Goal: Information Seeking & Learning: Check status

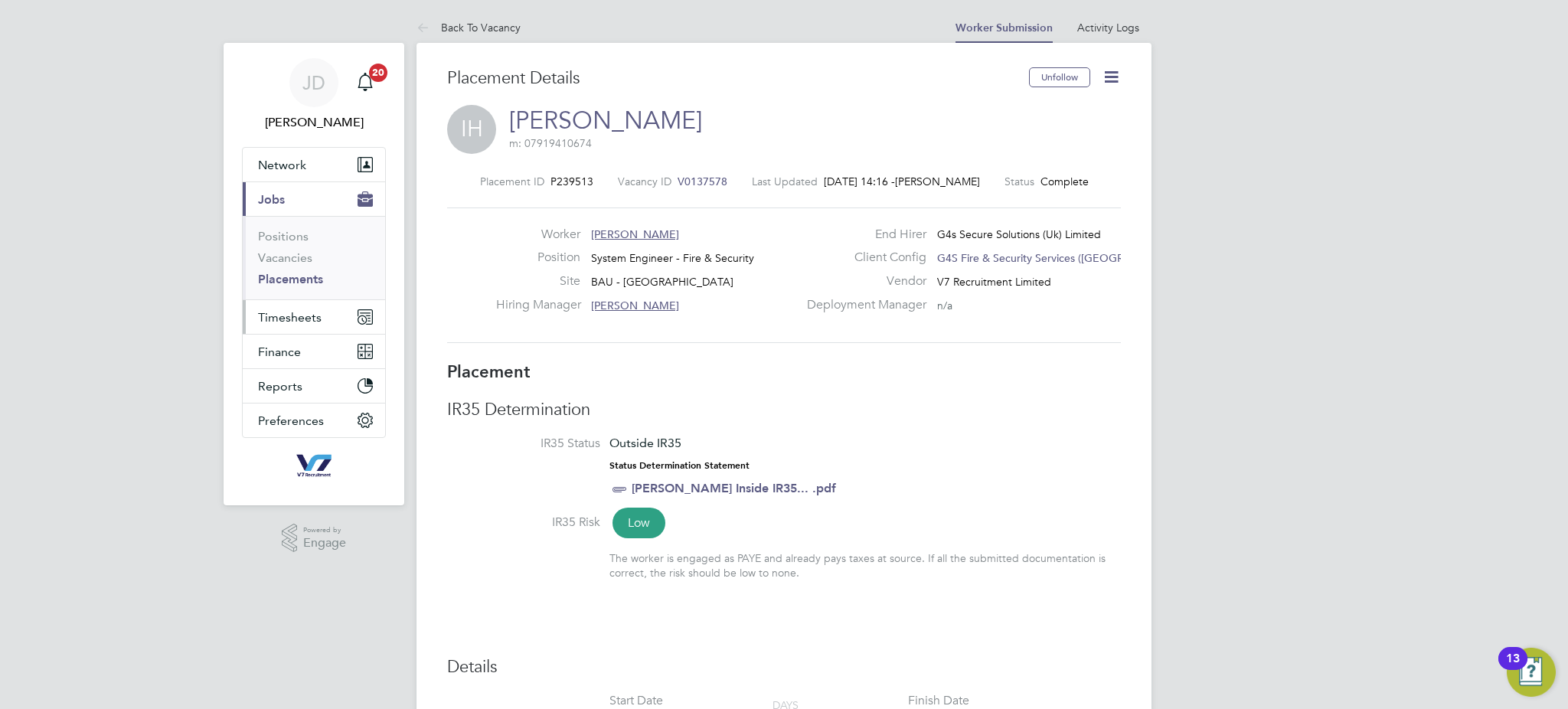
click at [300, 322] on span "Timesheets" at bounding box center [290, 318] width 63 height 15
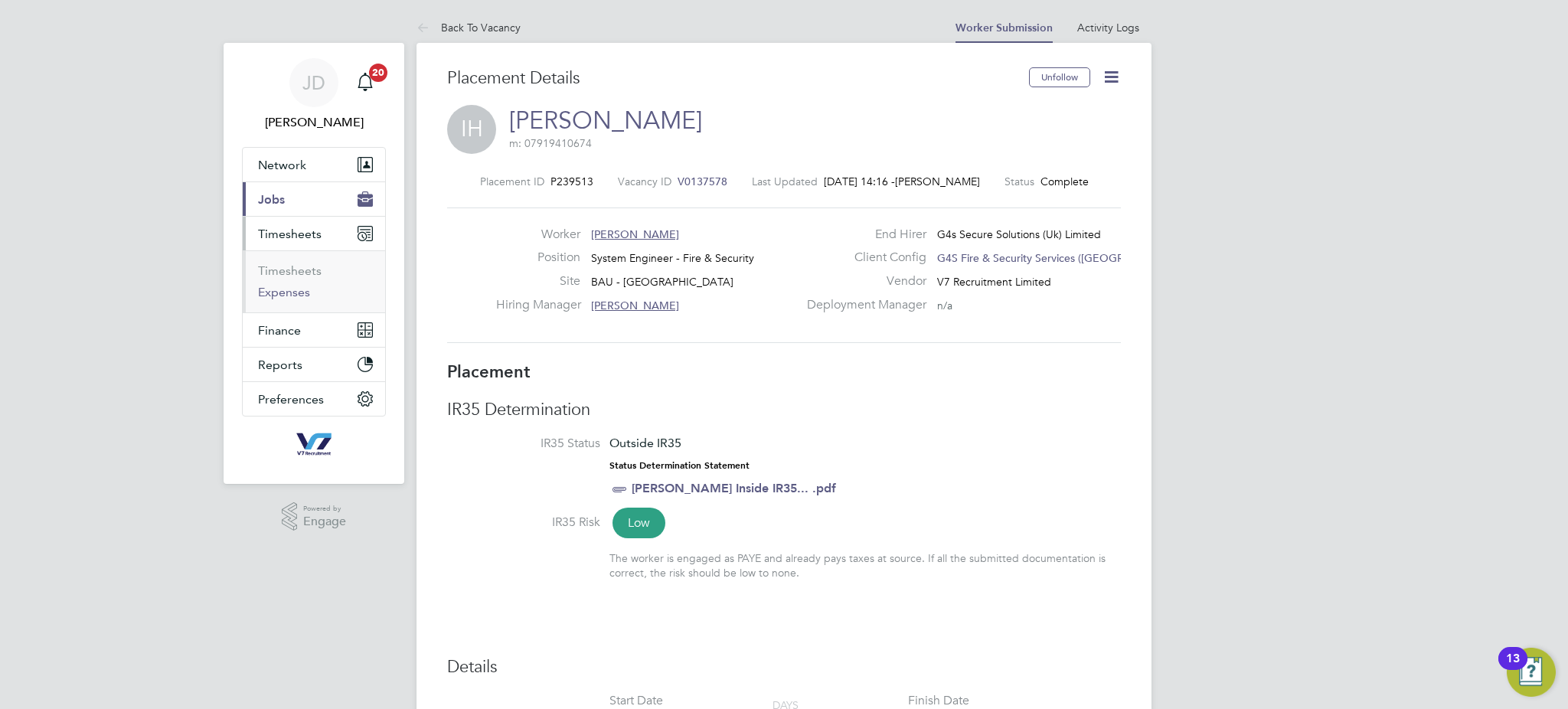
click at [294, 295] on link "Expenses" at bounding box center [284, 292] width 52 height 15
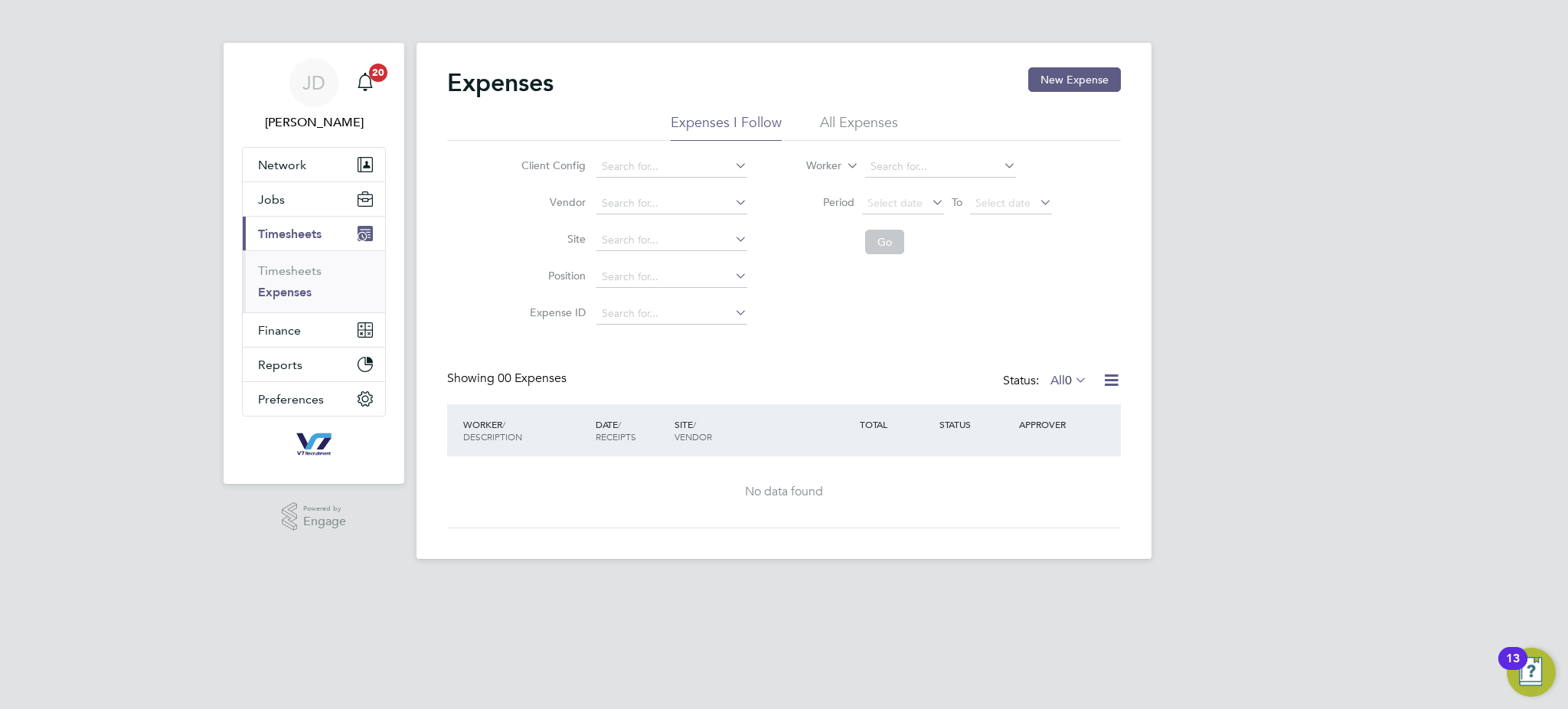
click at [824, 127] on li "All Expenses" at bounding box center [858, 127] width 78 height 27
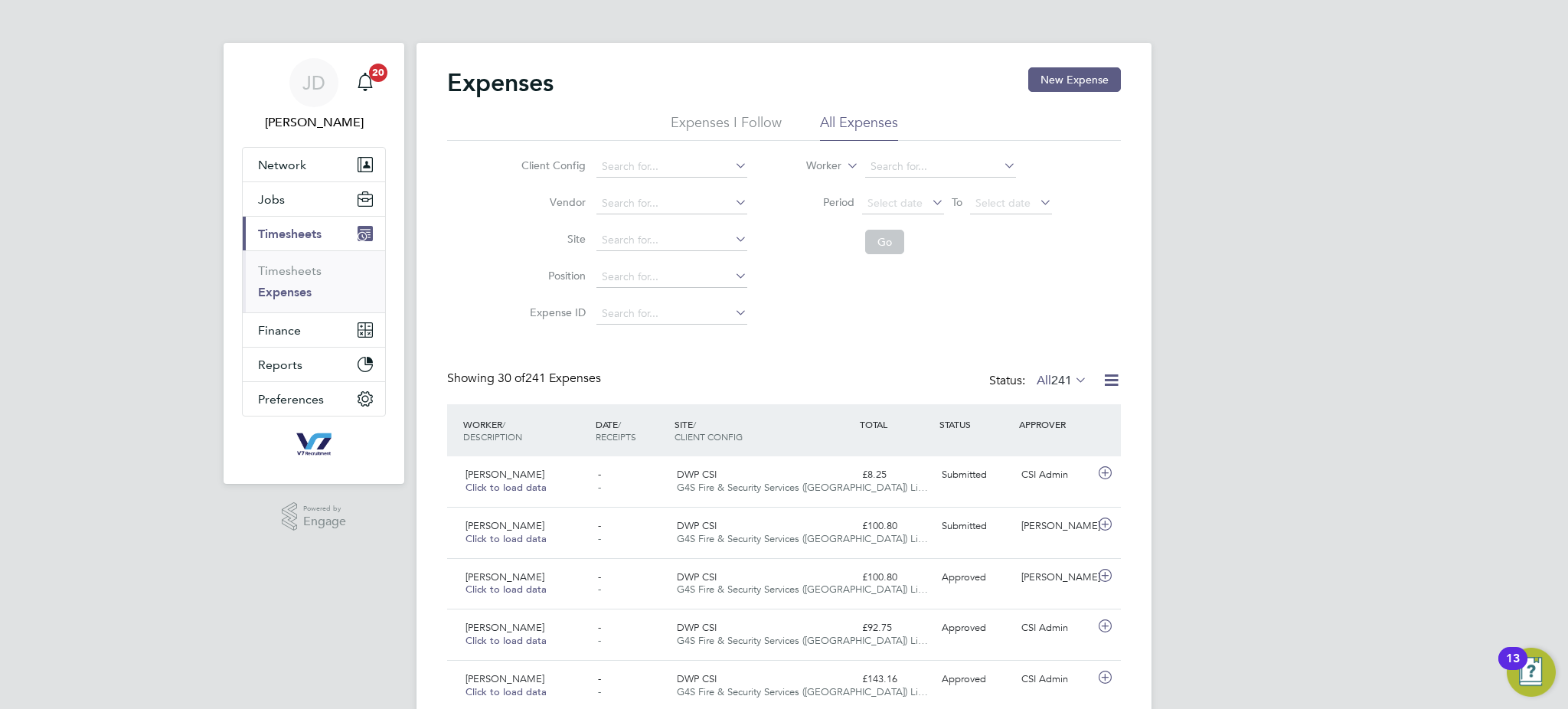
click at [1051, 384] on span "241" at bounding box center [1061, 380] width 21 height 16
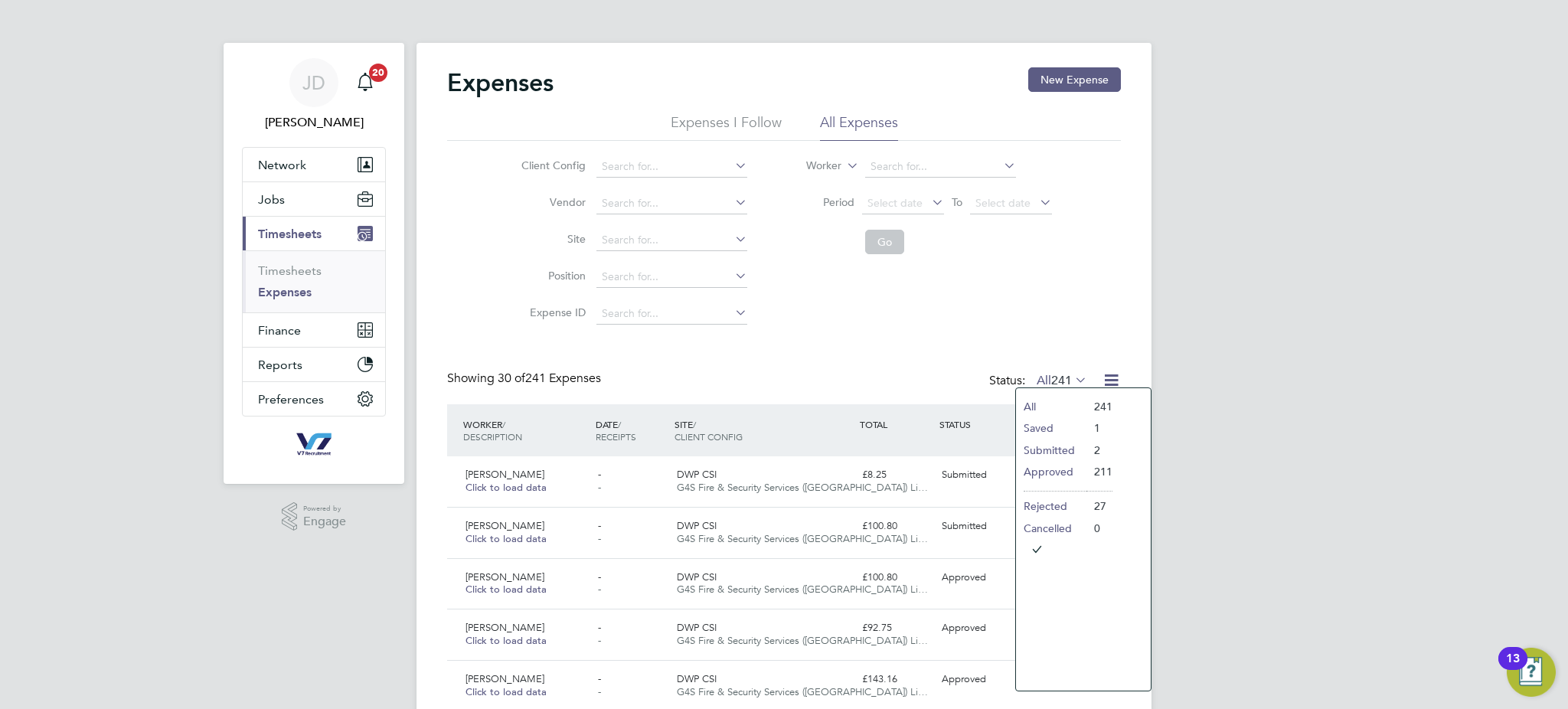
click at [1059, 450] on li "Submitted" at bounding box center [1052, 450] width 71 height 21
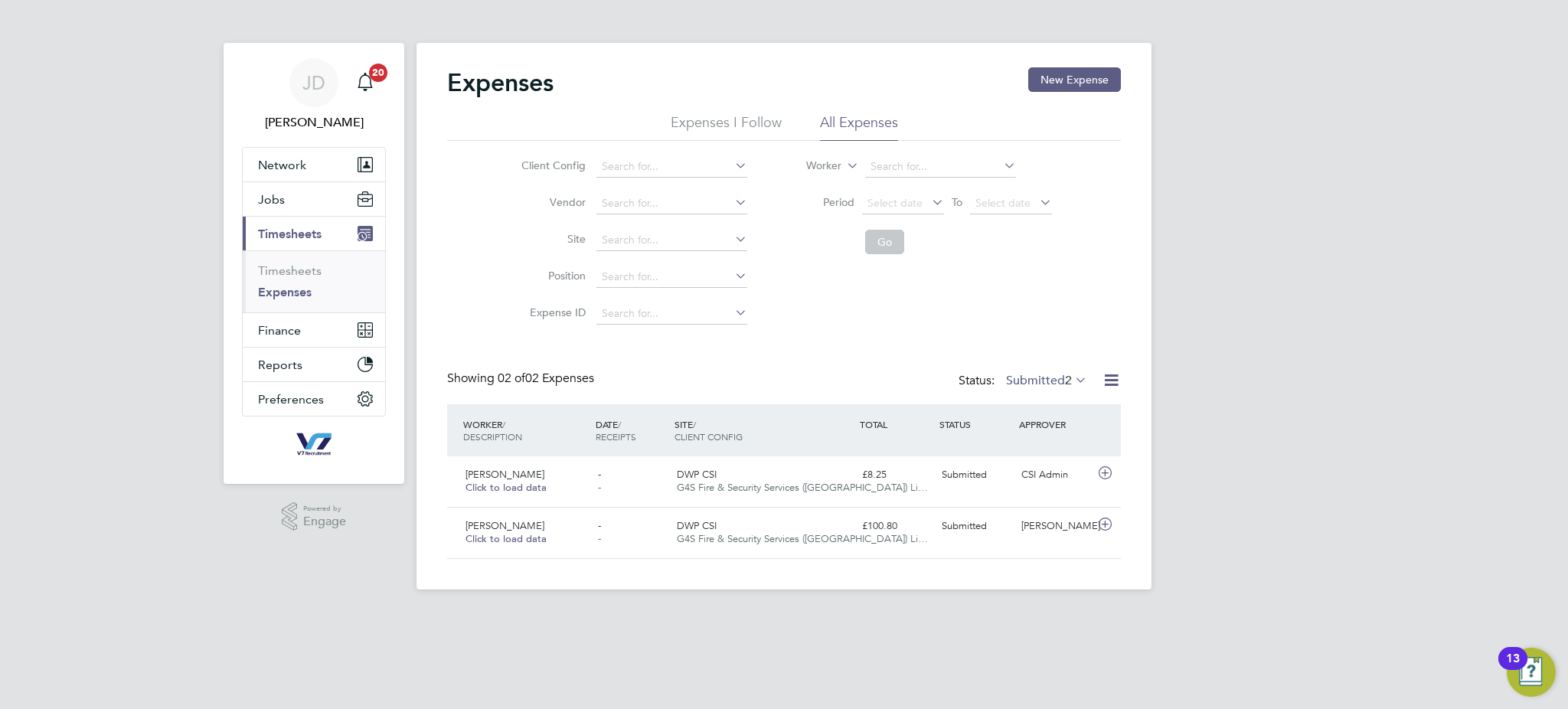
click at [1043, 379] on label "Submitted 2" at bounding box center [1046, 380] width 81 height 16
click at [1039, 468] on li "Approved" at bounding box center [1036, 472] width 71 height 21
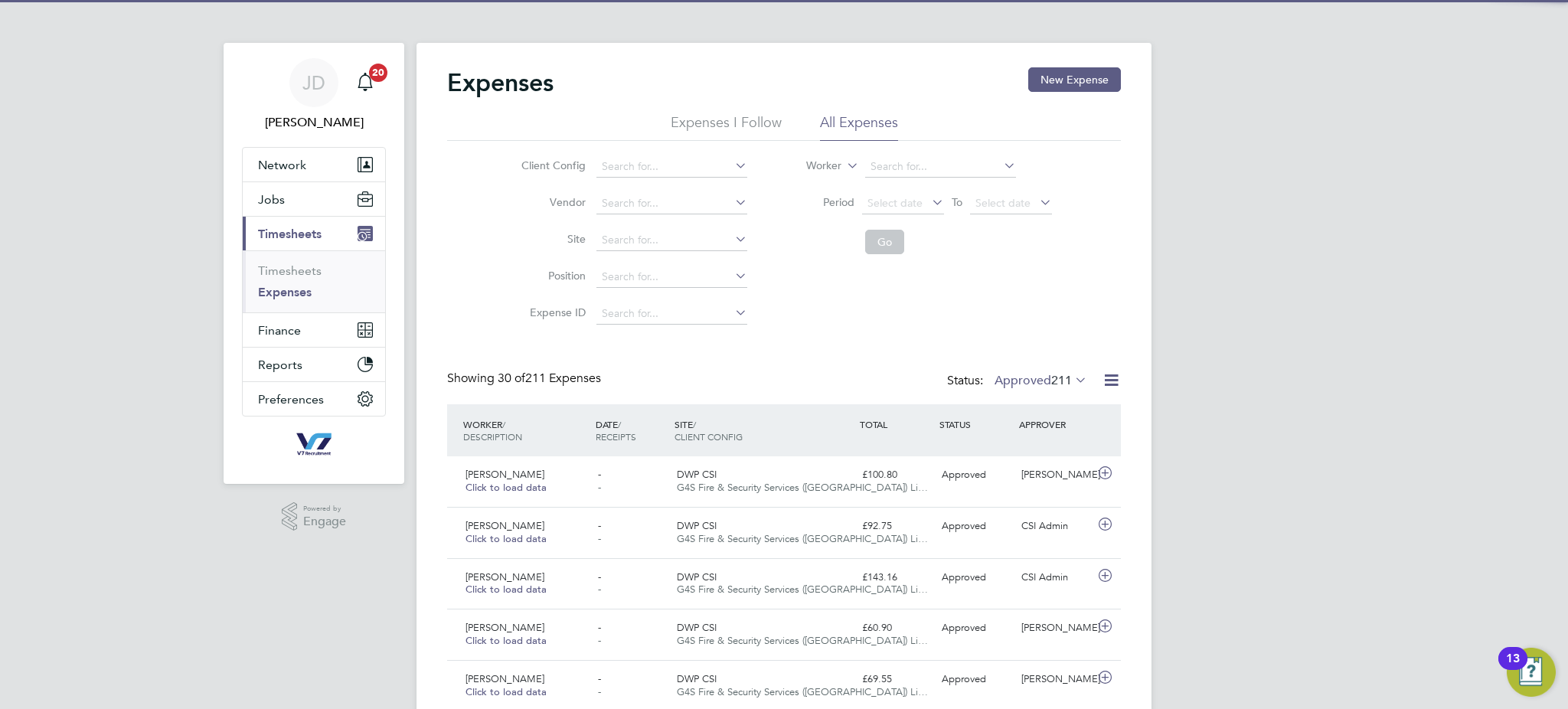
click at [1056, 378] on span "211" at bounding box center [1061, 380] width 21 height 16
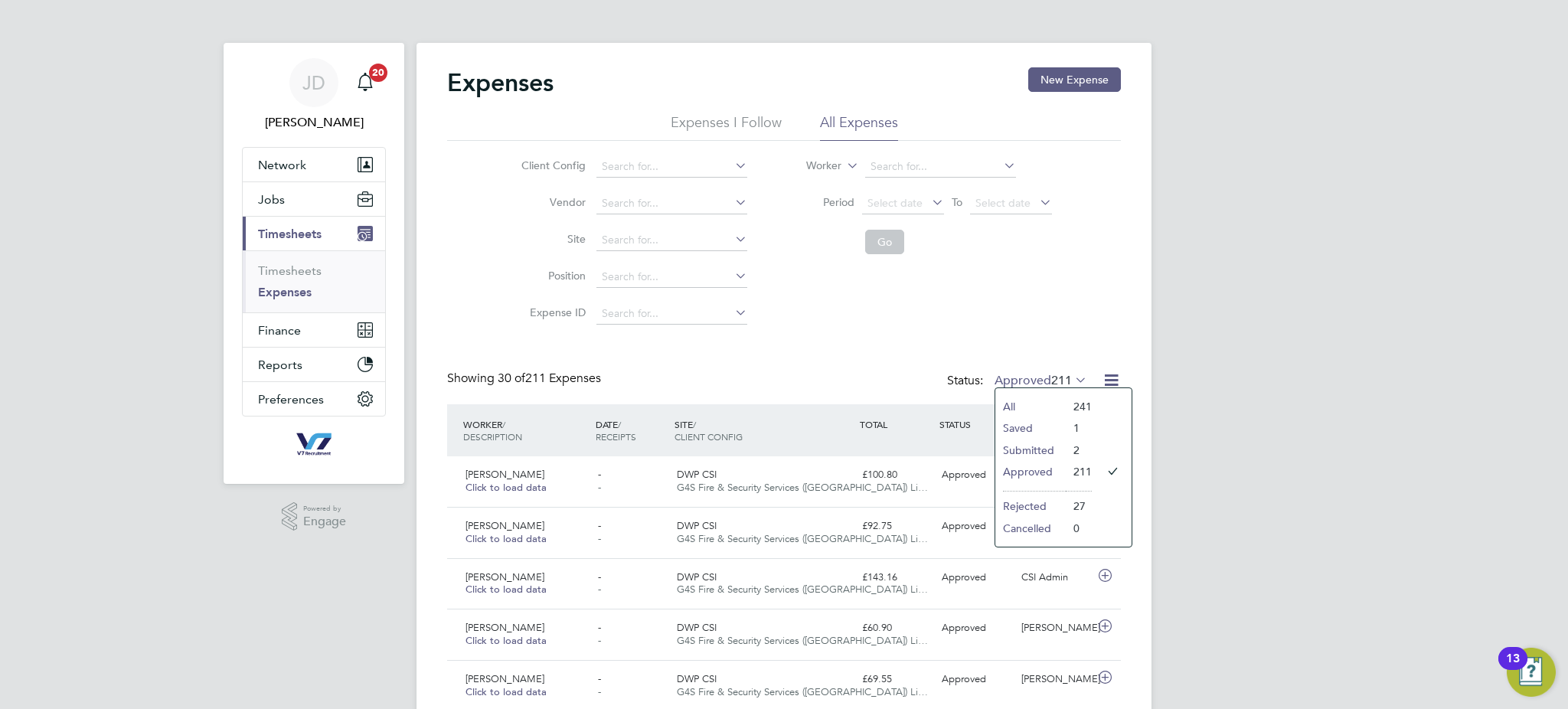
click at [1041, 450] on li "Submitted" at bounding box center [1031, 450] width 71 height 21
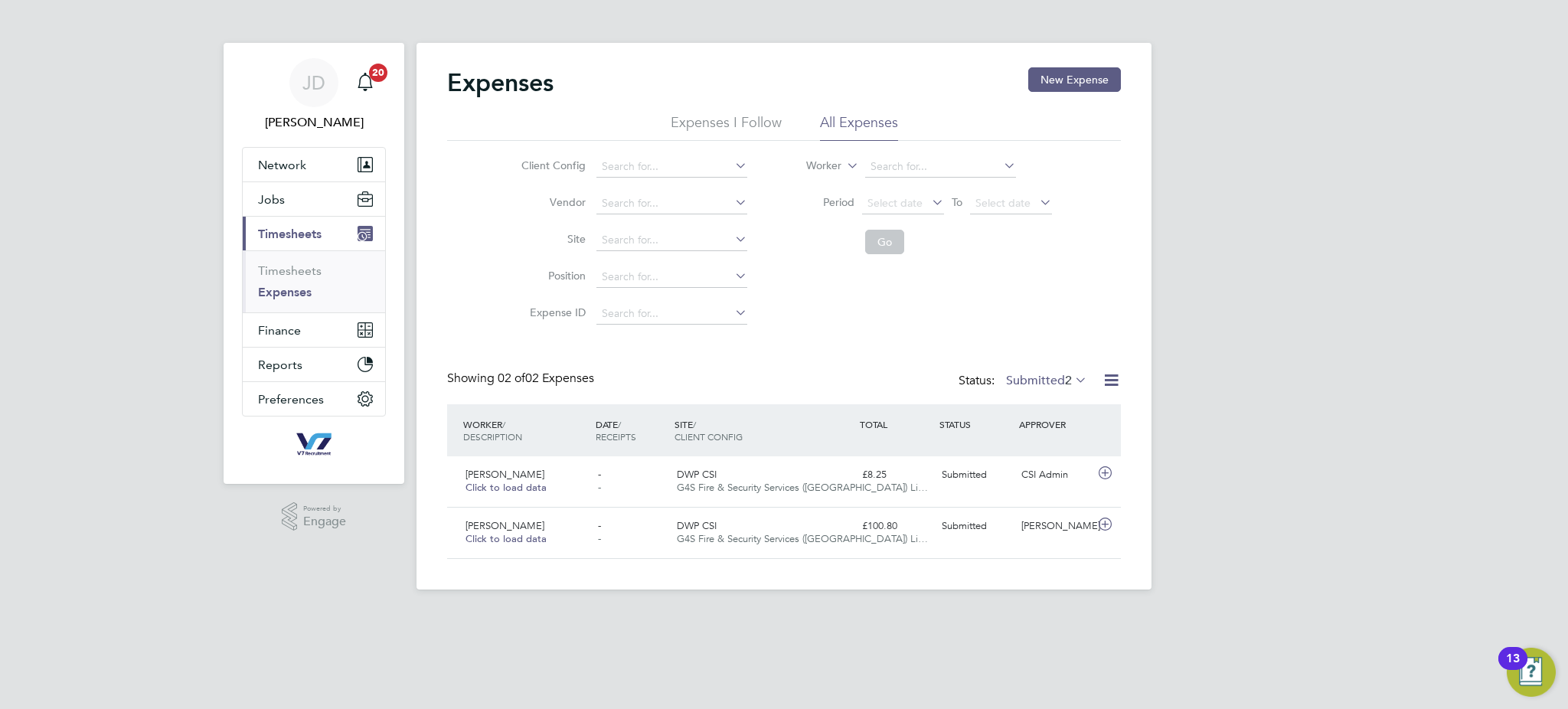
click at [1046, 380] on label "Submitted 2" at bounding box center [1046, 380] width 81 height 16
drag, startPoint x: 780, startPoint y: 429, endPoint x: 803, endPoint y: 432, distance: 23.2
click at [803, 432] on div "SITE / CLIENT CONFIG" at bounding box center [763, 431] width 185 height 40
click at [964, 472] on span "Submitted" at bounding box center [964, 474] width 45 height 13
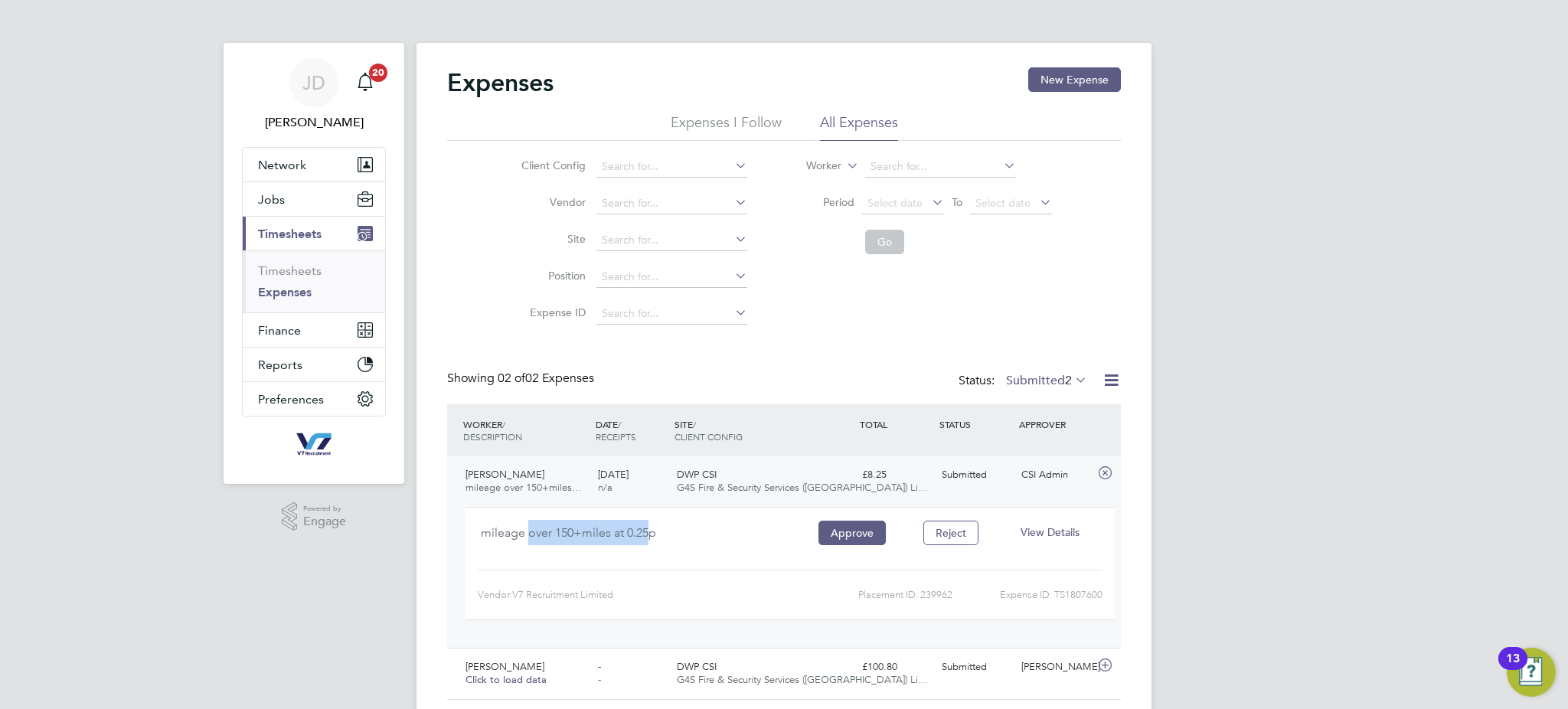
drag, startPoint x: 528, startPoint y: 527, endPoint x: 651, endPoint y: 528, distance: 123.0
click at [651, 528] on div "mileage over 150+miles at 0.25p" at bounding box center [641, 539] width 322 height 38
click at [654, 548] on div "mileage over 150+miles at 0.25p" at bounding box center [641, 539] width 322 height 38
drag, startPoint x: 604, startPoint y: 575, endPoint x: 614, endPoint y: 568, distance: 12.2
click at [605, 575] on div "Client Config: G4S Fire & Security Services (UK) Limited Vendor: V7 Recruitment…" at bounding box center [790, 589] width 625 height 38
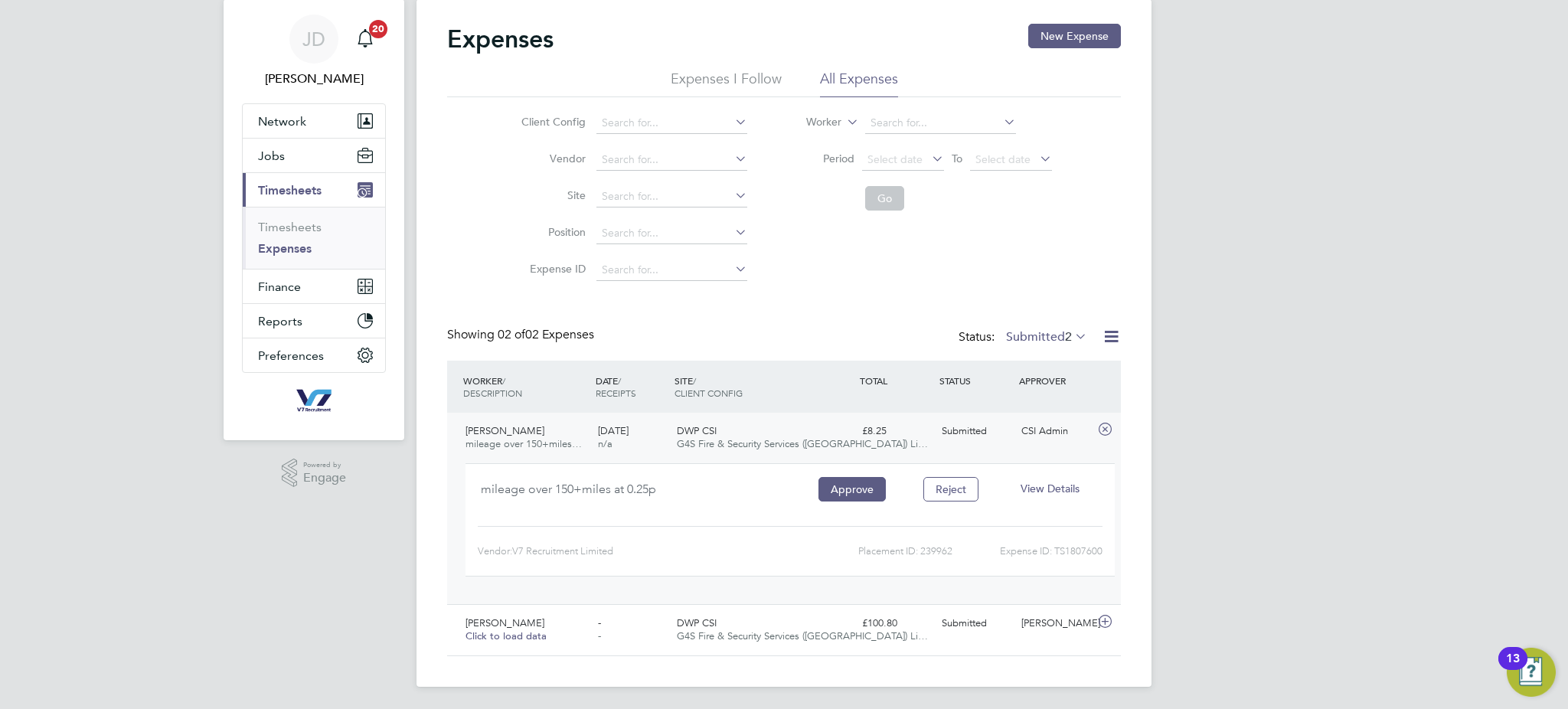
scroll to position [44, 0]
click at [272, 193] on span "Timesheets" at bounding box center [290, 189] width 63 height 15
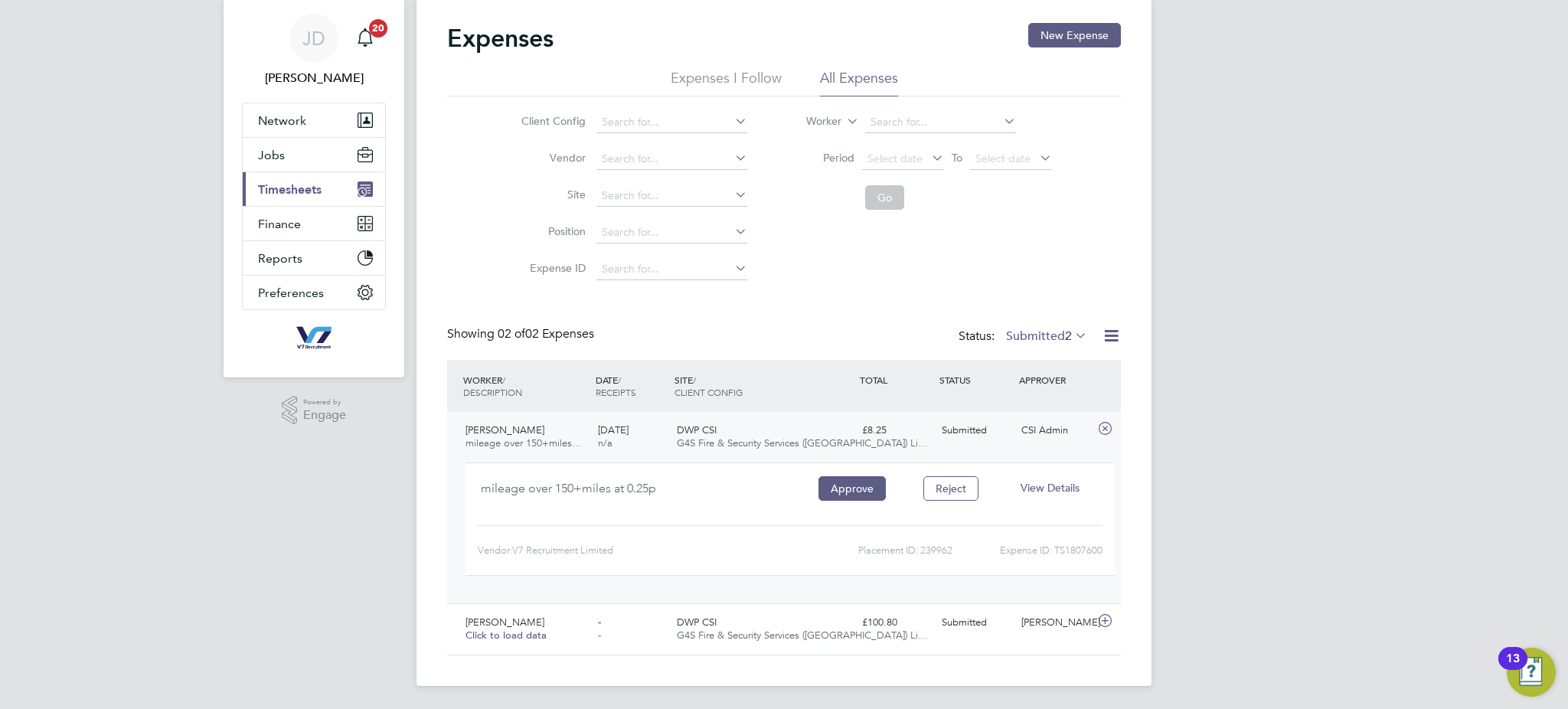
click at [288, 189] on span "Timesheets" at bounding box center [290, 189] width 63 height 15
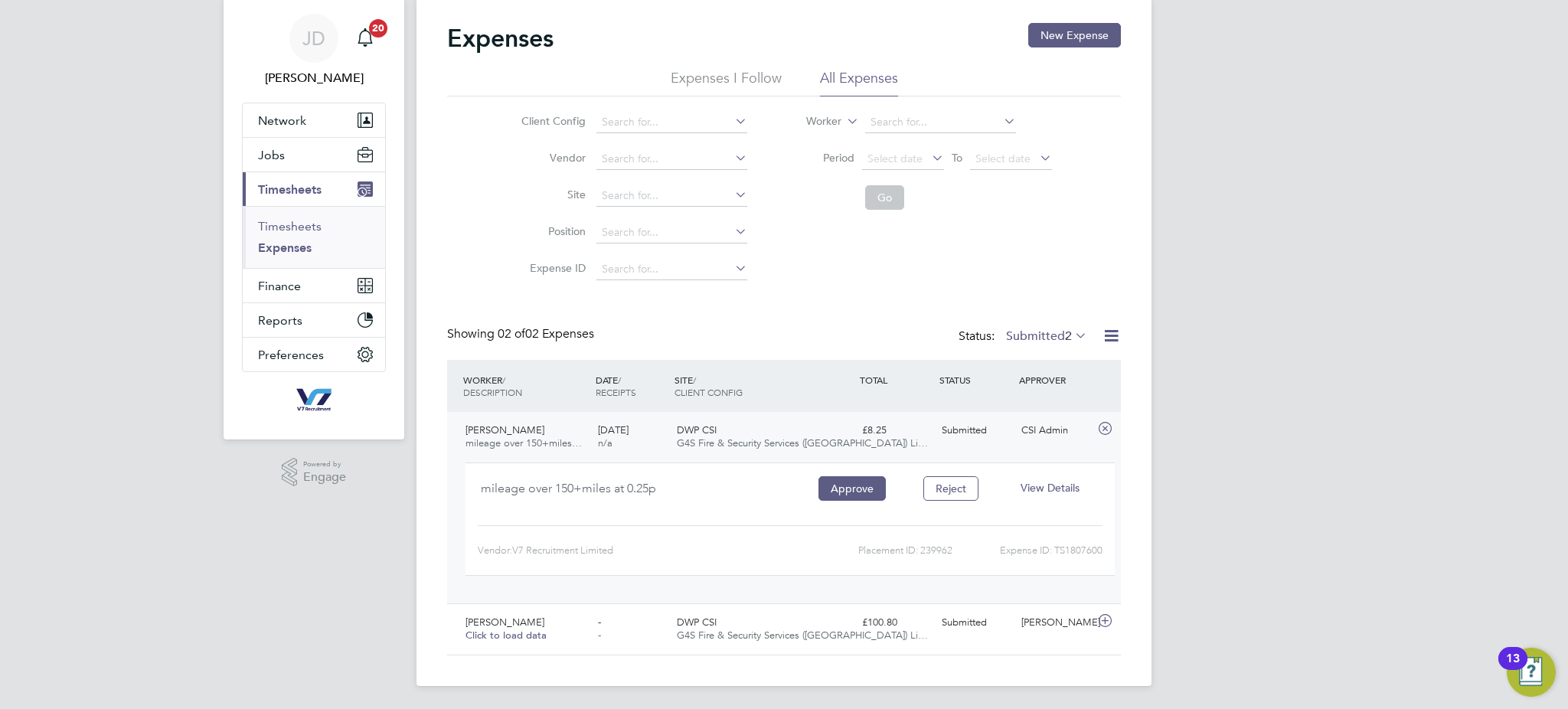
click at [291, 219] on link "Timesheets" at bounding box center [290, 226] width 63 height 15
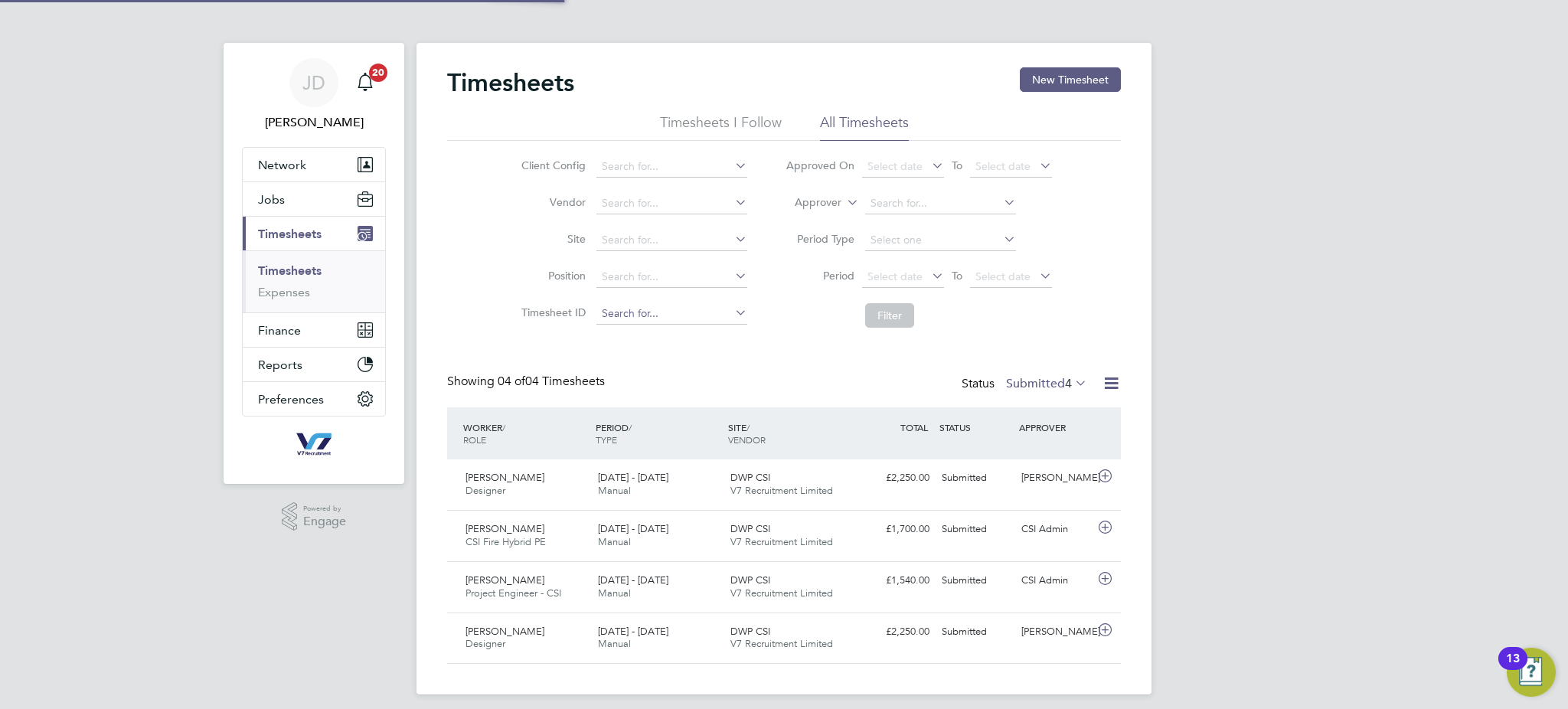
scroll to position [7, 7]
click at [277, 203] on span "Jobs" at bounding box center [272, 200] width 27 height 15
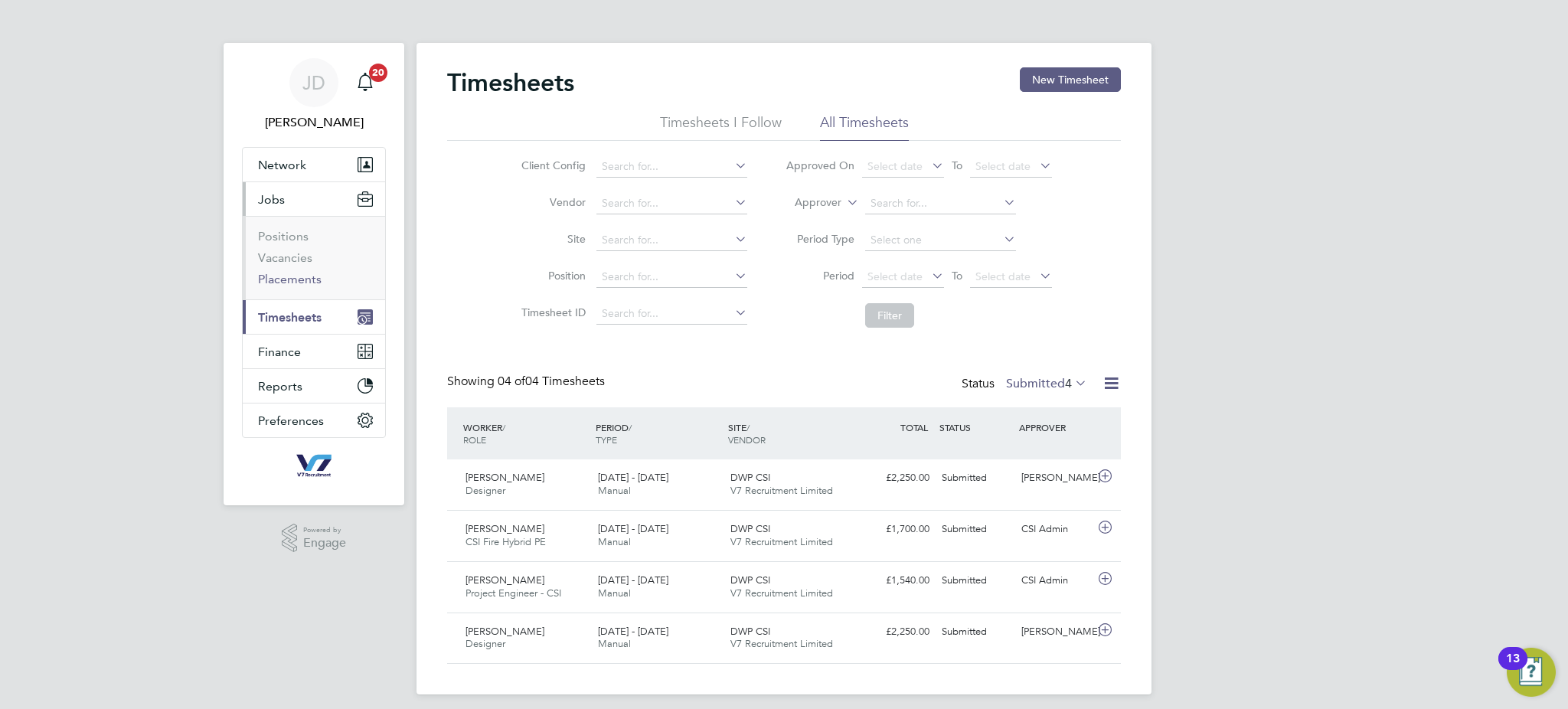
click at [297, 283] on link "Placements" at bounding box center [290, 279] width 63 height 15
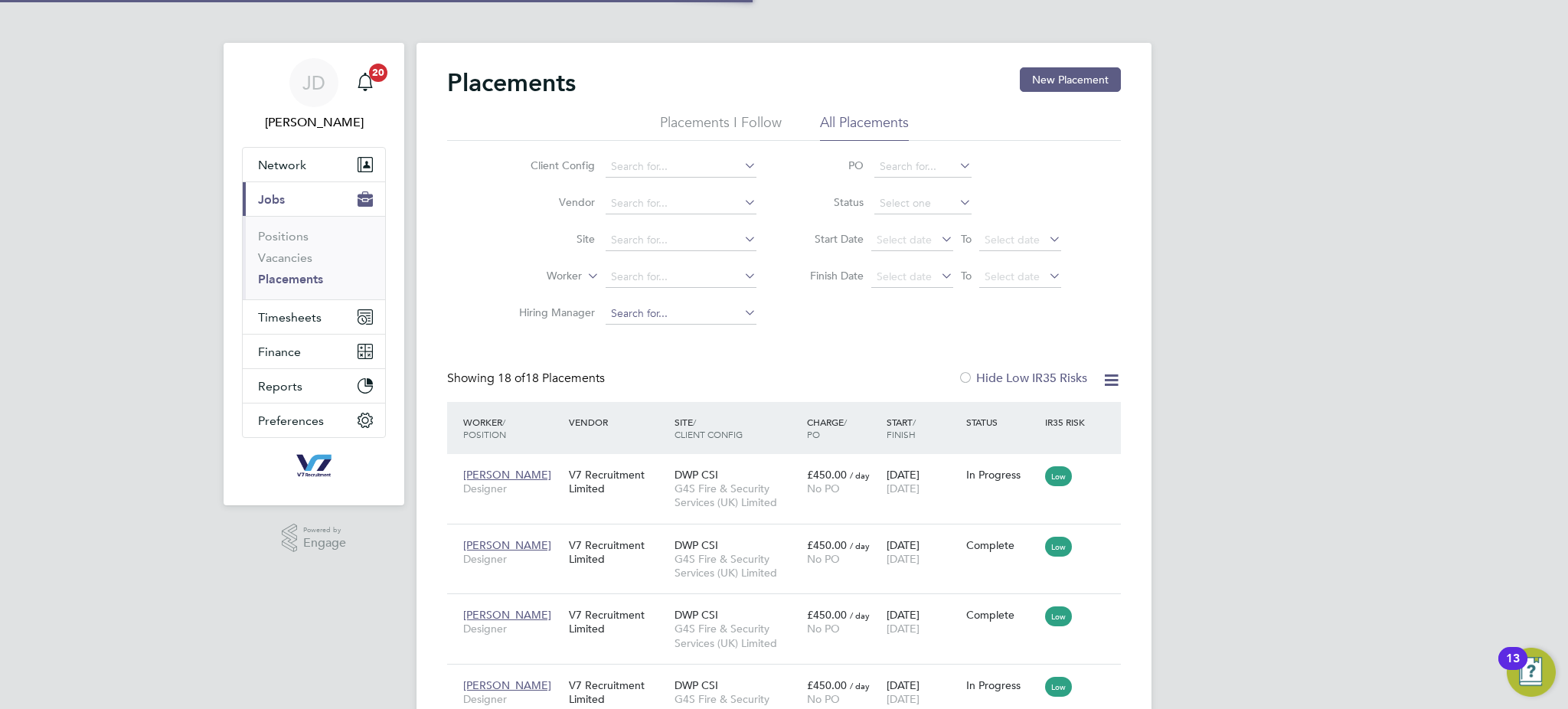
scroll to position [44, 105]
click at [965, 506] on div "Richard Gibson Designer V7 Recruitment Limited DWP CSI G4S Fire & Security Serv…" at bounding box center [784, 489] width 674 height 70
click at [1064, 478] on span "Low" at bounding box center [1059, 477] width 27 height 20
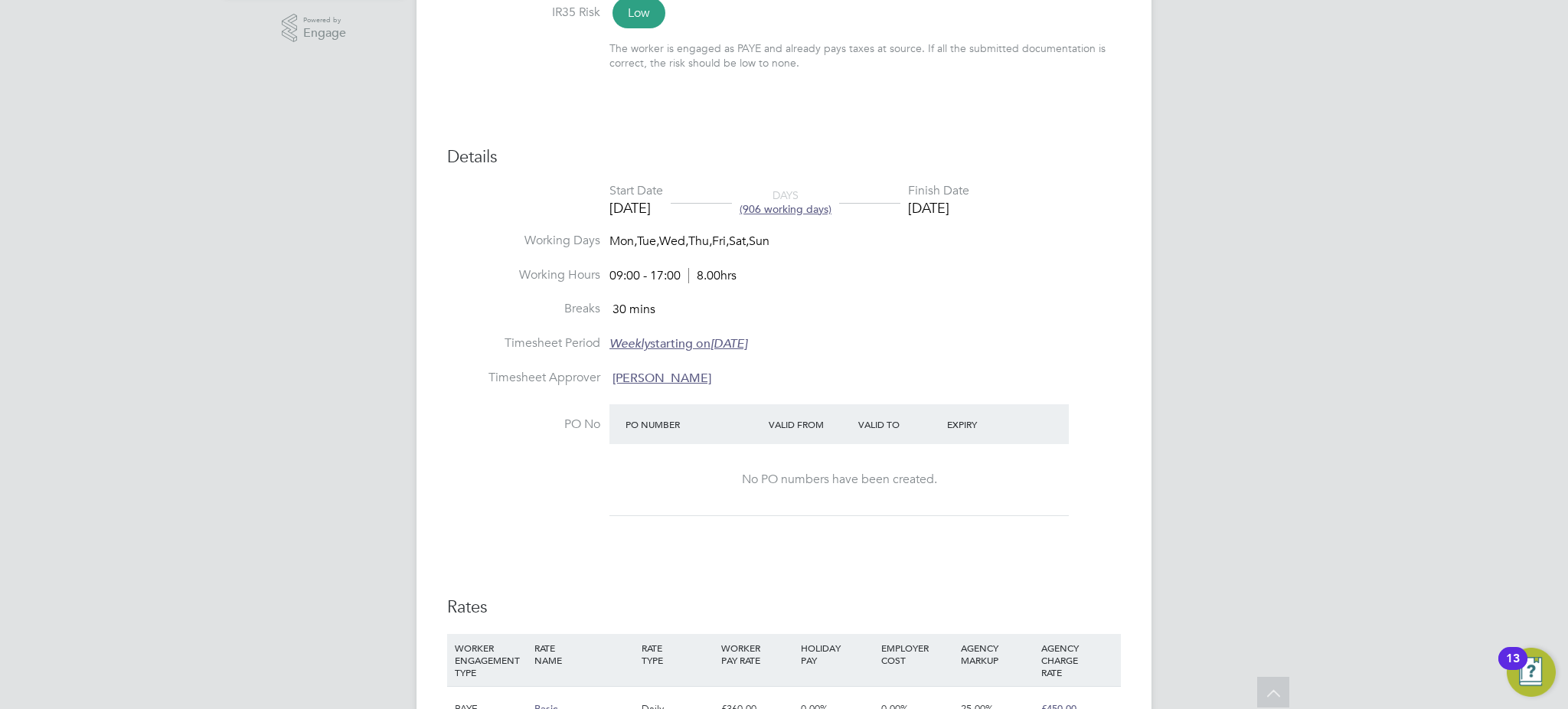
click at [1176, 248] on div "JD [PERSON_NAME] Notifications 20 Applications: Network Team Members Businesses…" at bounding box center [784, 367] width 1568 height 1756
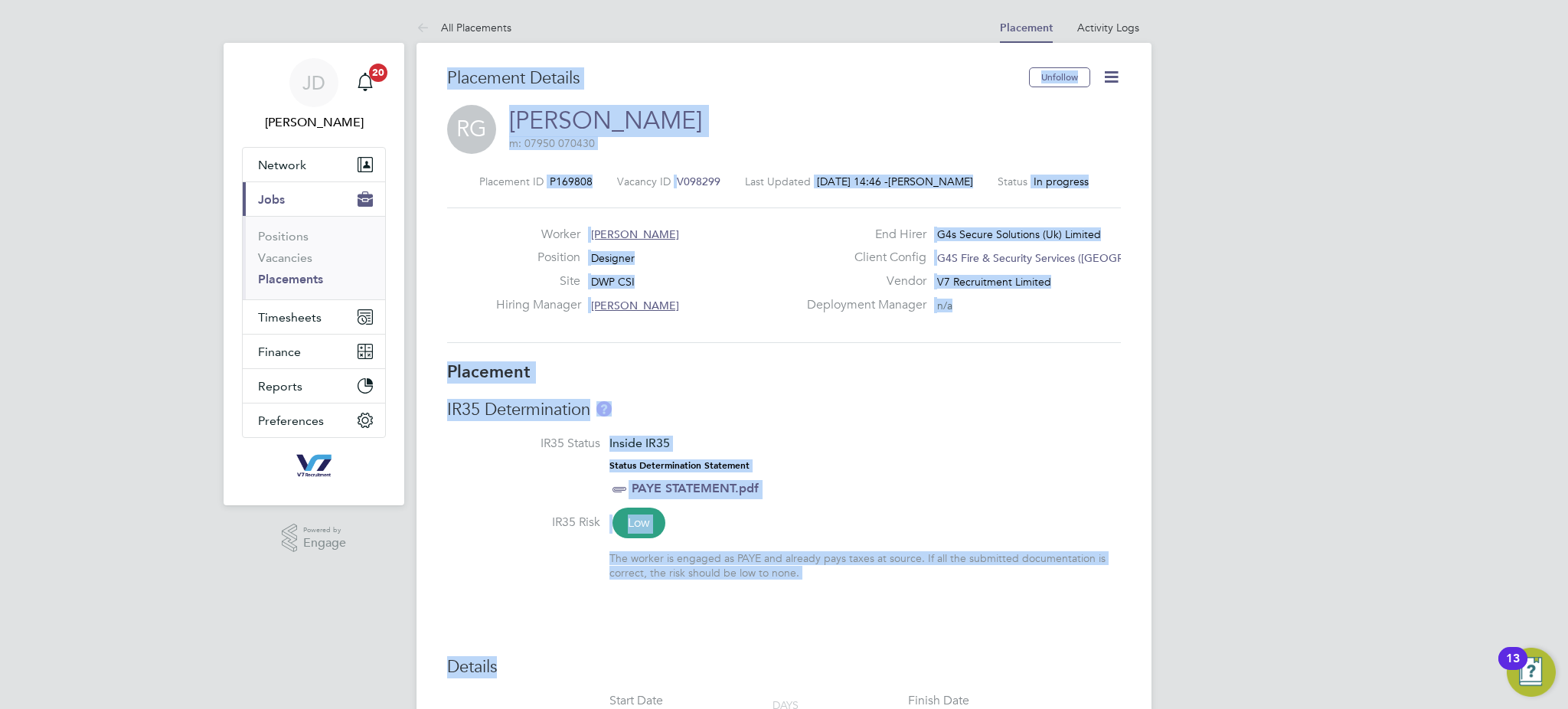
drag, startPoint x: 446, startPoint y: 71, endPoint x: 1026, endPoint y: 557, distance: 756.7
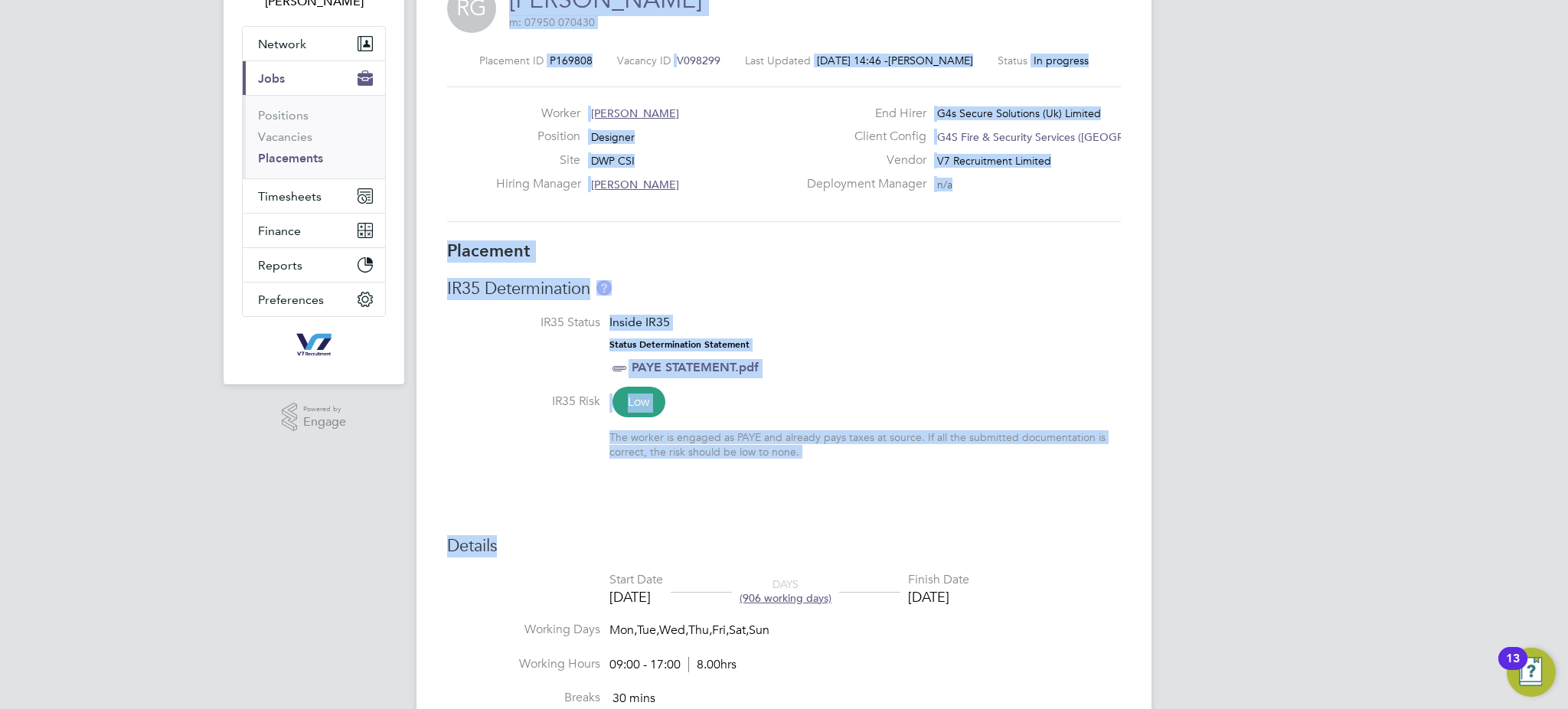
scroll to position [408, 0]
